Goal: Task Accomplishment & Management: Use online tool/utility

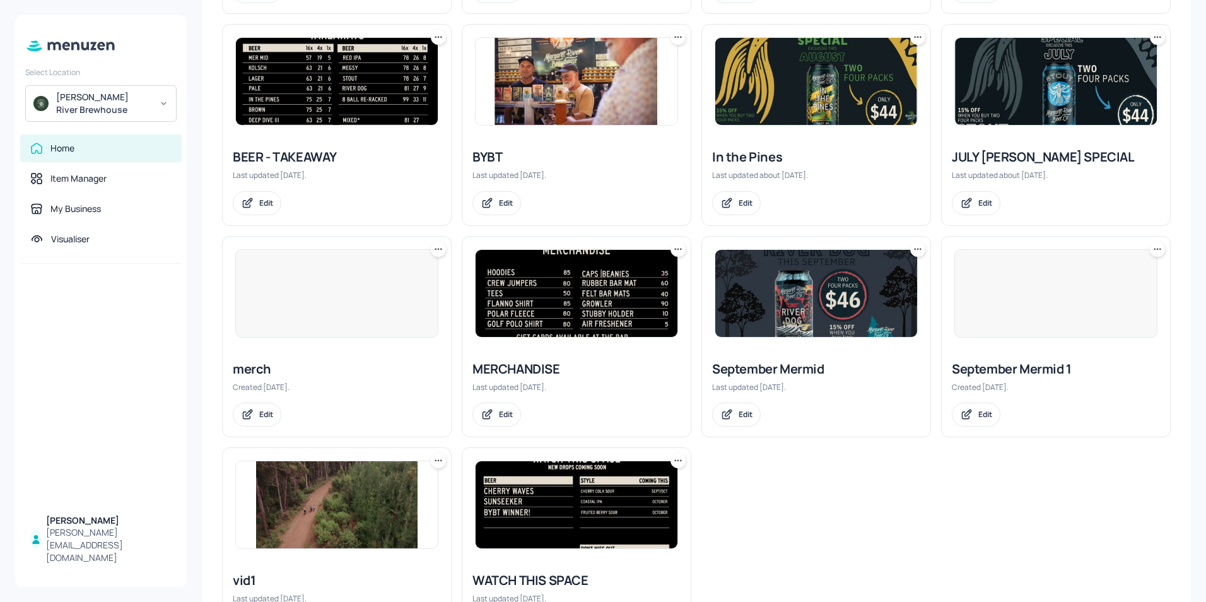
scroll to position [568, 0]
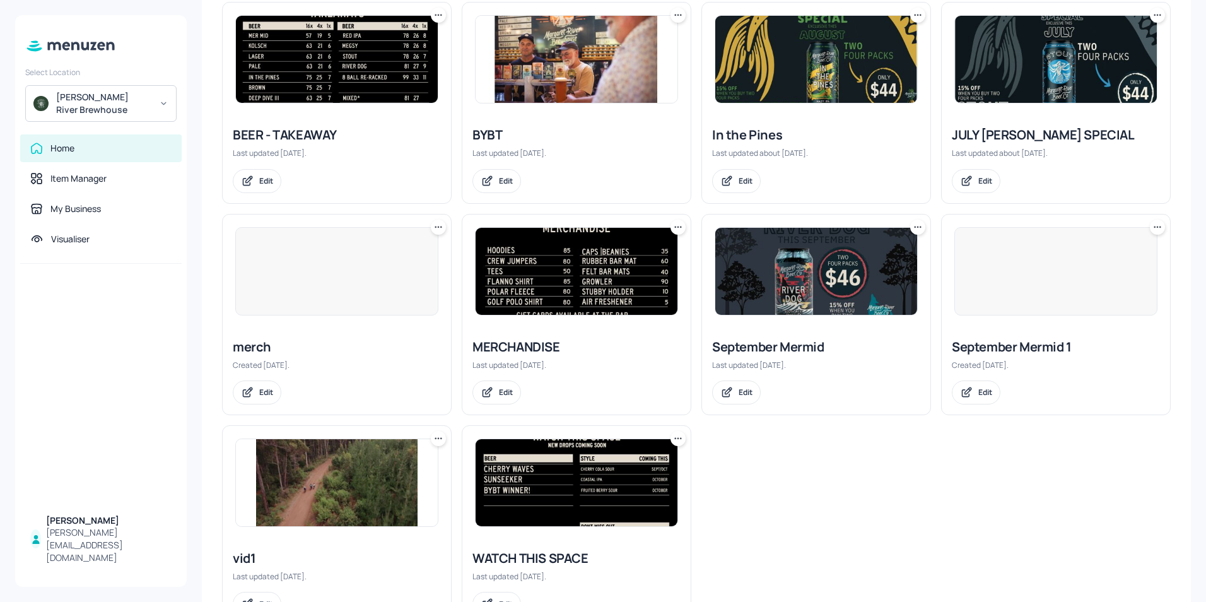
click at [538, 461] on img at bounding box center [577, 482] width 202 height 87
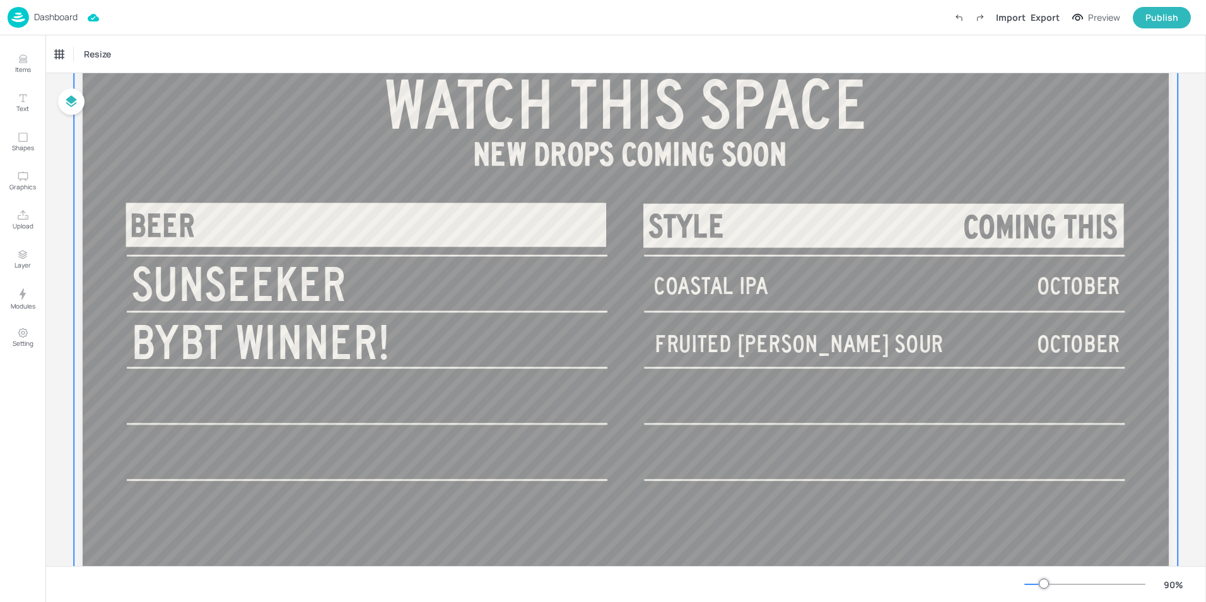
scroll to position [63, 0]
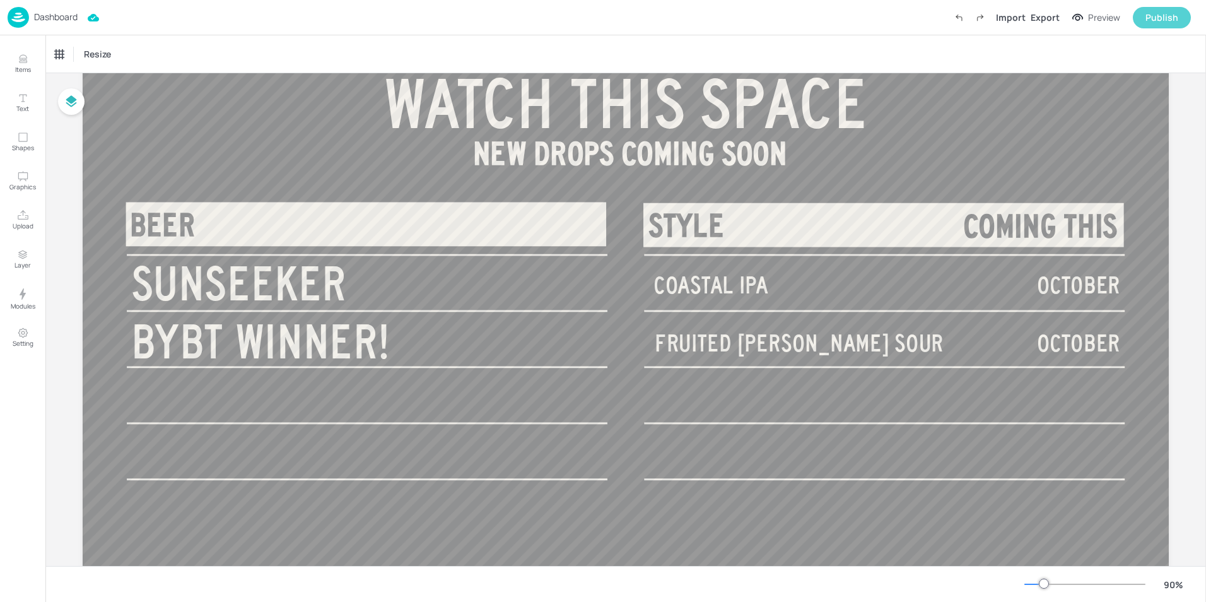
click at [1147, 12] on div "Publish" at bounding box center [1161, 18] width 33 height 14
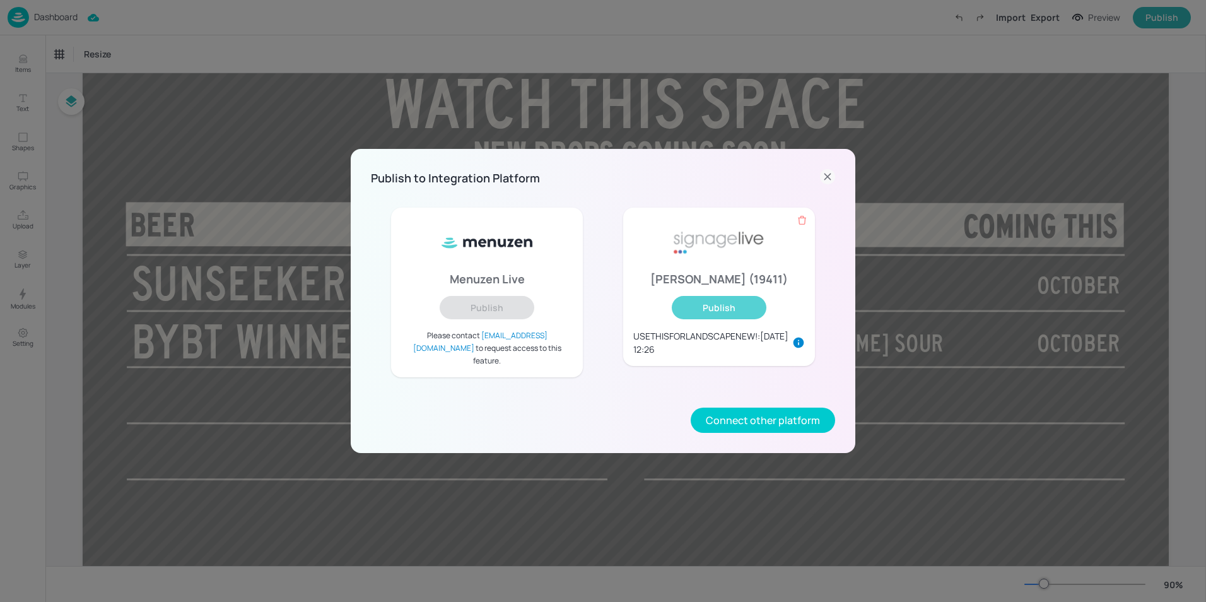
click at [706, 316] on button "Publish" at bounding box center [719, 307] width 95 height 23
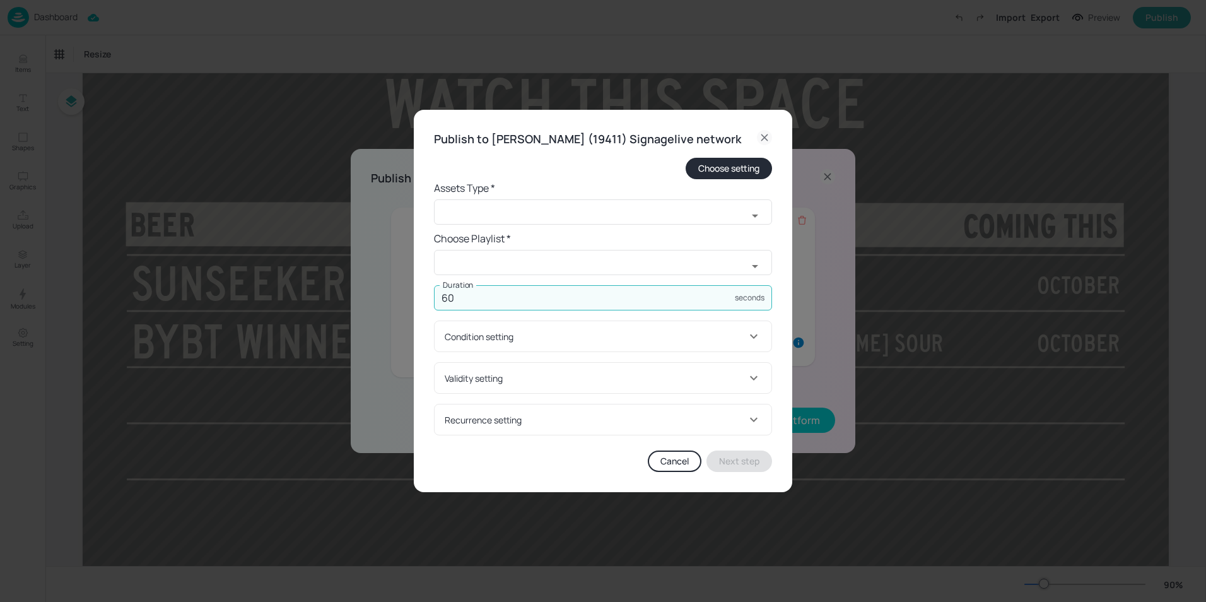
drag, startPoint x: 472, startPoint y: 304, endPoint x: 425, endPoint y: 301, distance: 47.4
click at [425, 301] on div "Publish to [PERSON_NAME] (19411) Signagelive network Choose setting Assets Type…" at bounding box center [603, 301] width 378 height 383
click at [518, 308] on input "60" at bounding box center [584, 297] width 301 height 25
click at [499, 225] on input "text" at bounding box center [590, 211] width 313 height 25
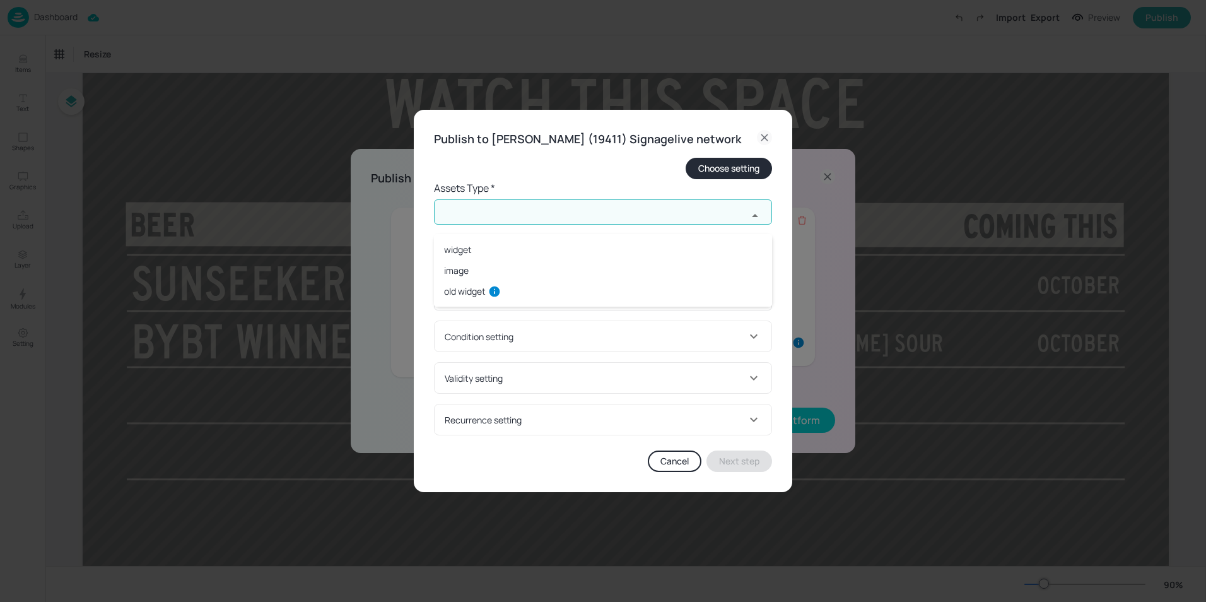
click at [464, 254] on li "widget" at bounding box center [603, 249] width 338 height 21
type input "widget"
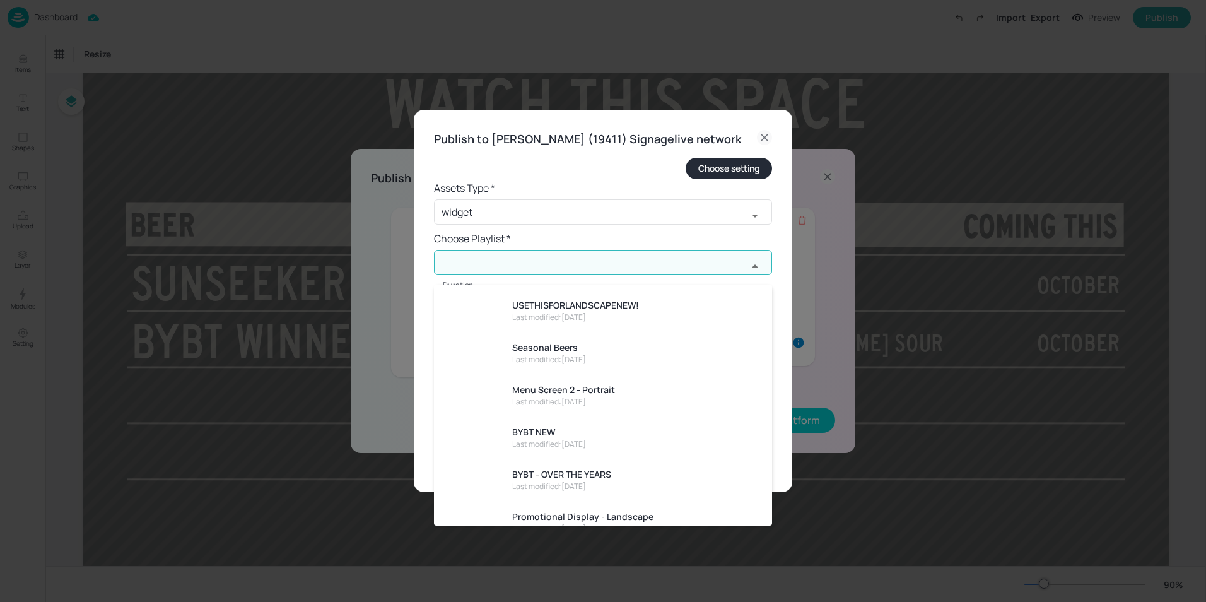
click at [465, 267] on input "text" at bounding box center [590, 262] width 313 height 25
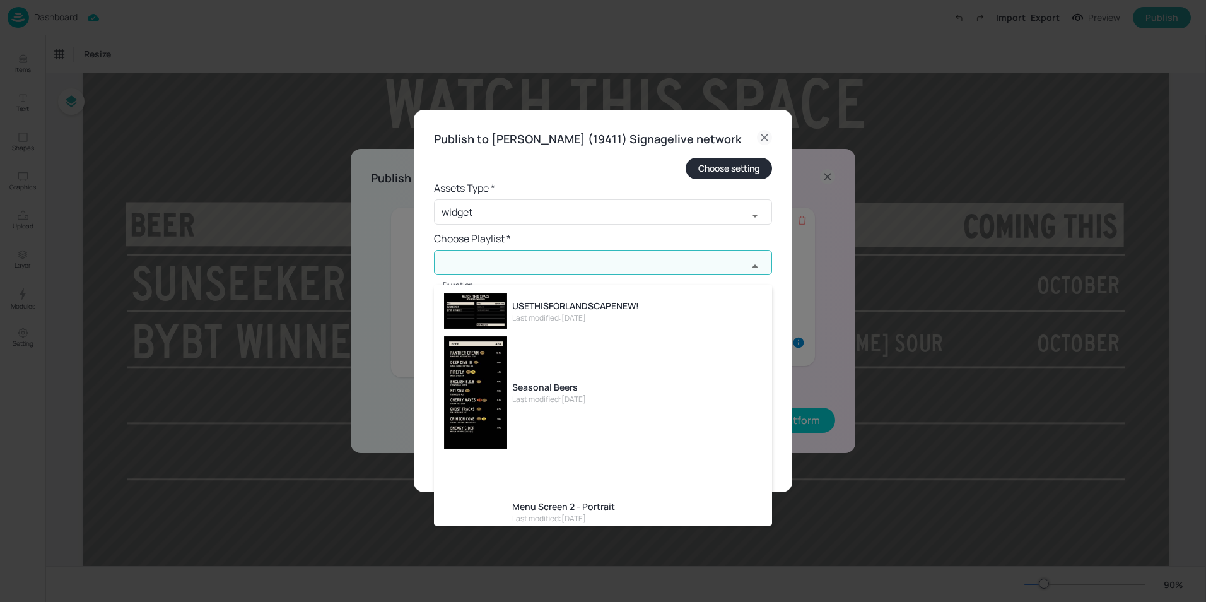
click at [551, 313] on div "Last modified: [DATE]" at bounding box center [575, 317] width 127 height 11
type input "USETHISFORLANDSCAPENEW!"
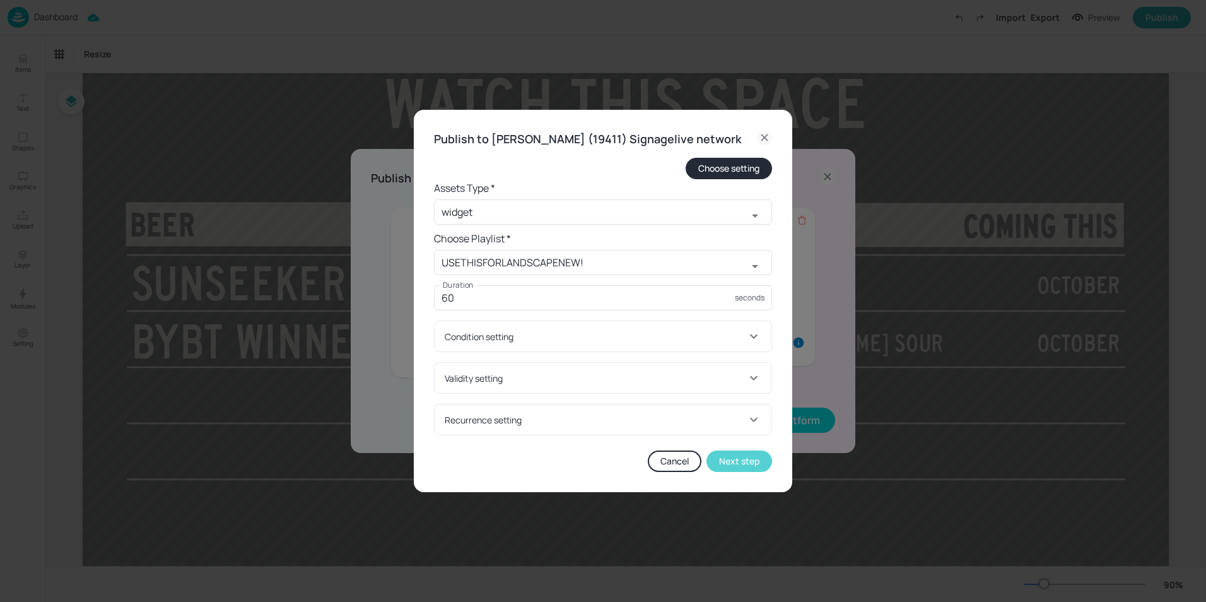
click at [731, 472] on button "Next step" at bounding box center [739, 460] width 66 height 21
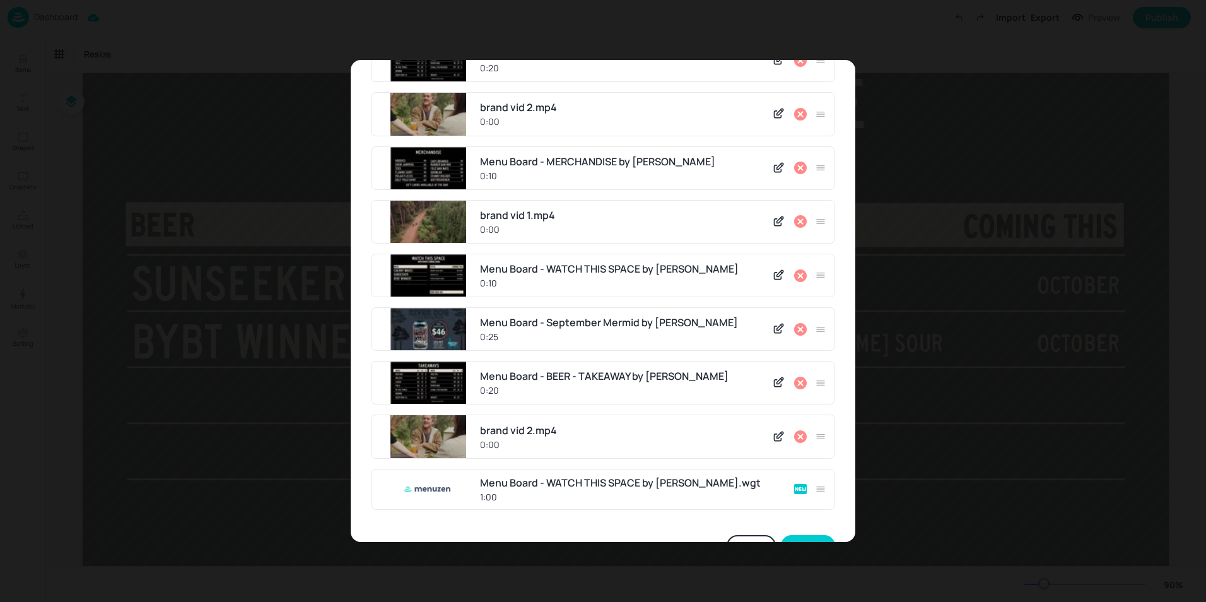
scroll to position [373, 0]
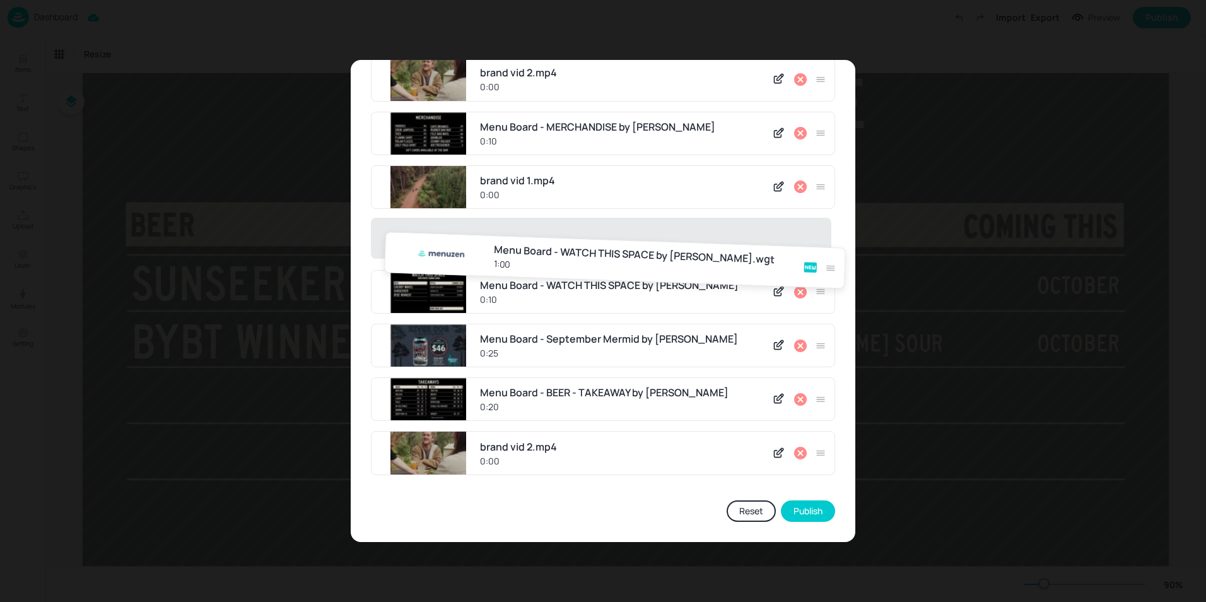
drag, startPoint x: 820, startPoint y: 456, endPoint x: 833, endPoint y: 255, distance: 201.0
click at [833, 255] on div "Update USETHISFORLANDSCAPENEW! Playlist Menu Board - WATCH THIS SPACE by Menuze…" at bounding box center [603, 114] width 505 height 855
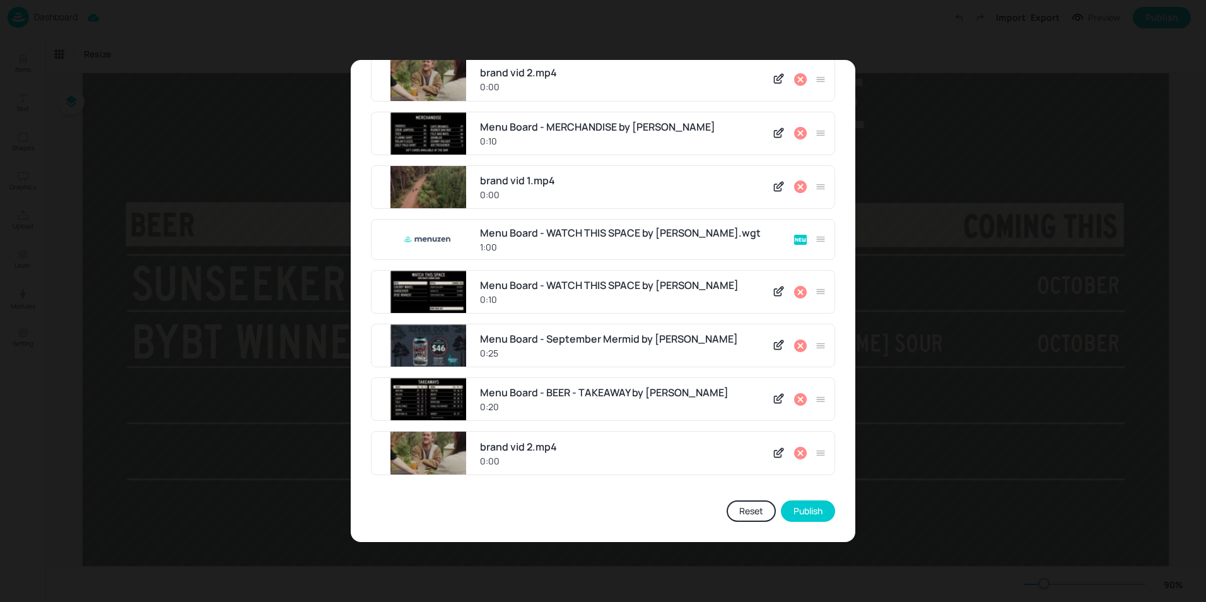
click at [796, 289] on icon at bounding box center [800, 292] width 13 height 13
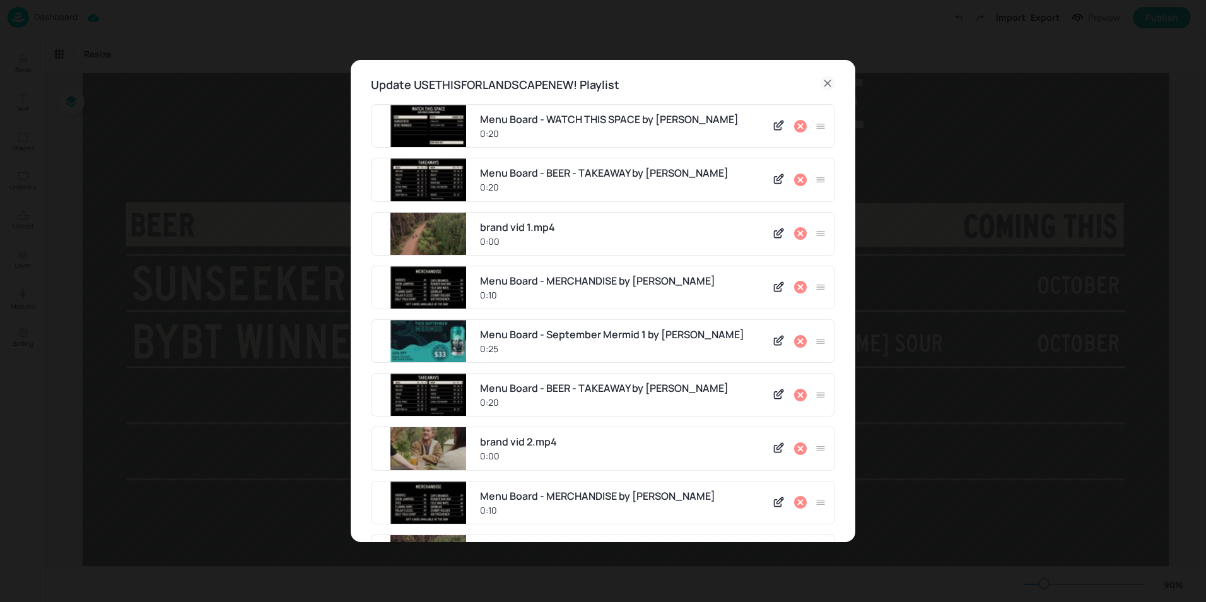
scroll to position [0, 0]
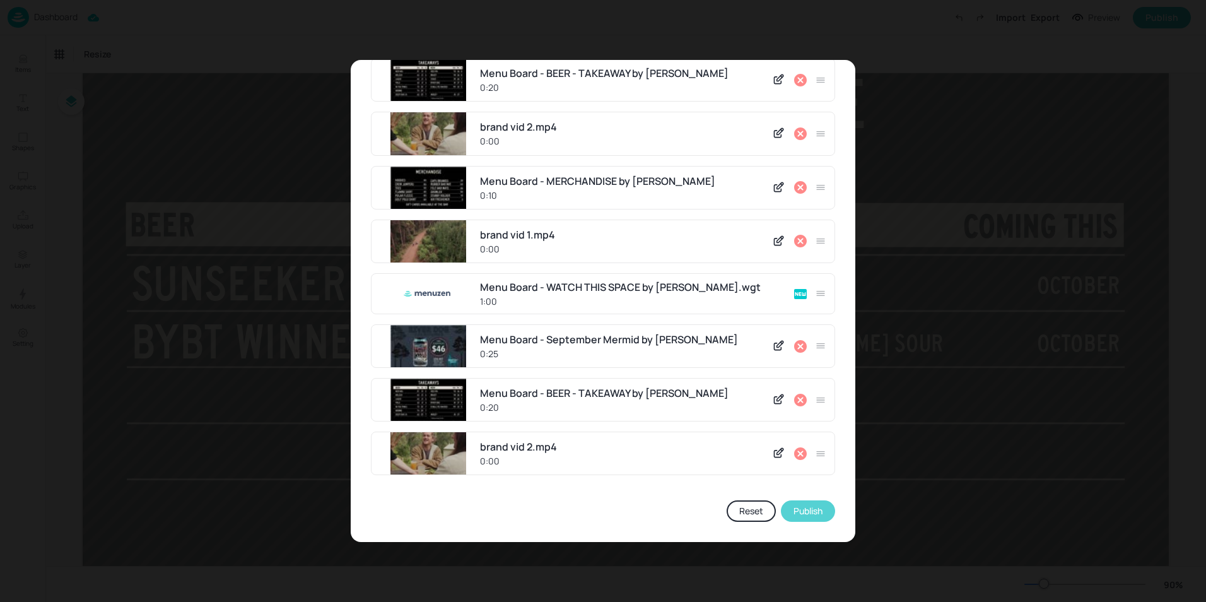
click at [790, 510] on button "Publish" at bounding box center [808, 510] width 54 height 21
